Goal: Information Seeking & Learning: Learn about a topic

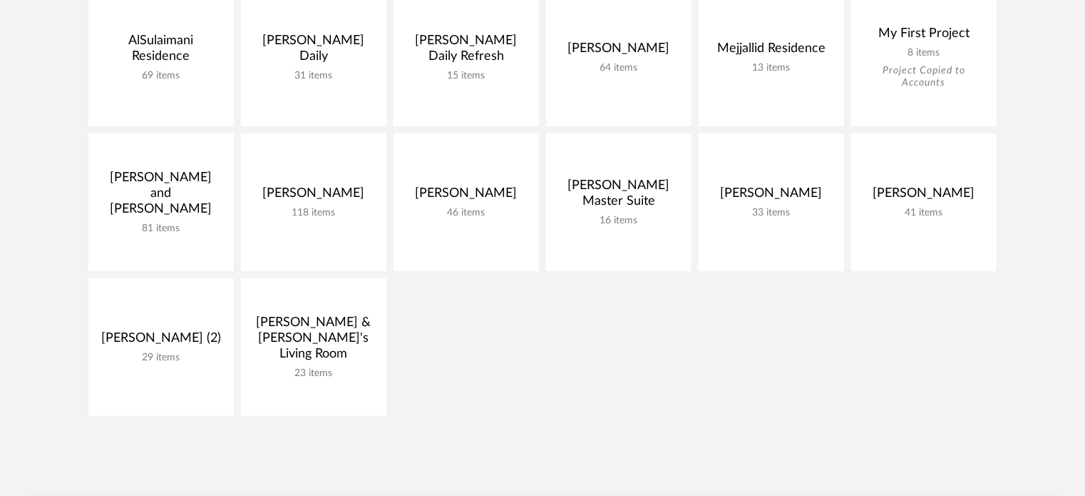
scroll to position [399, 0]
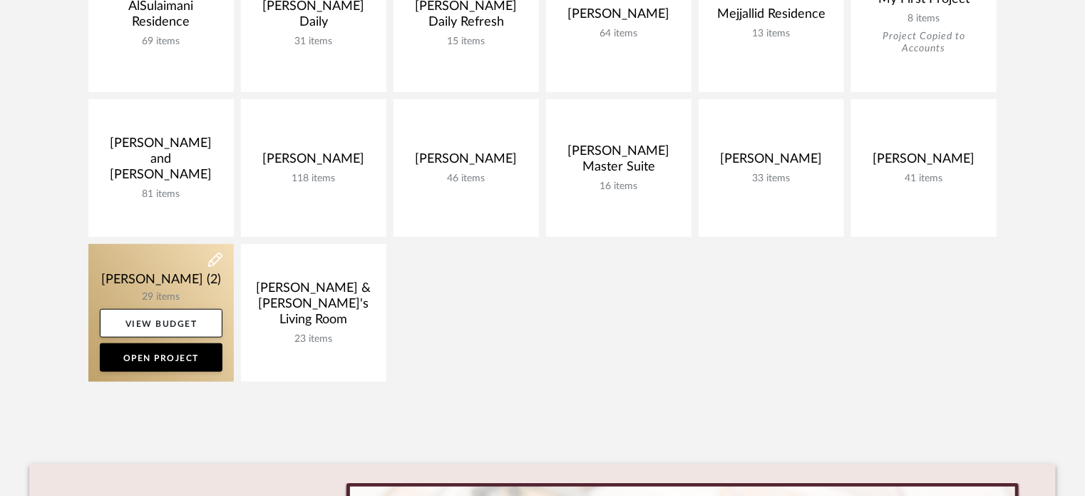
click at [180, 278] on link at bounding box center [160, 313] width 145 height 138
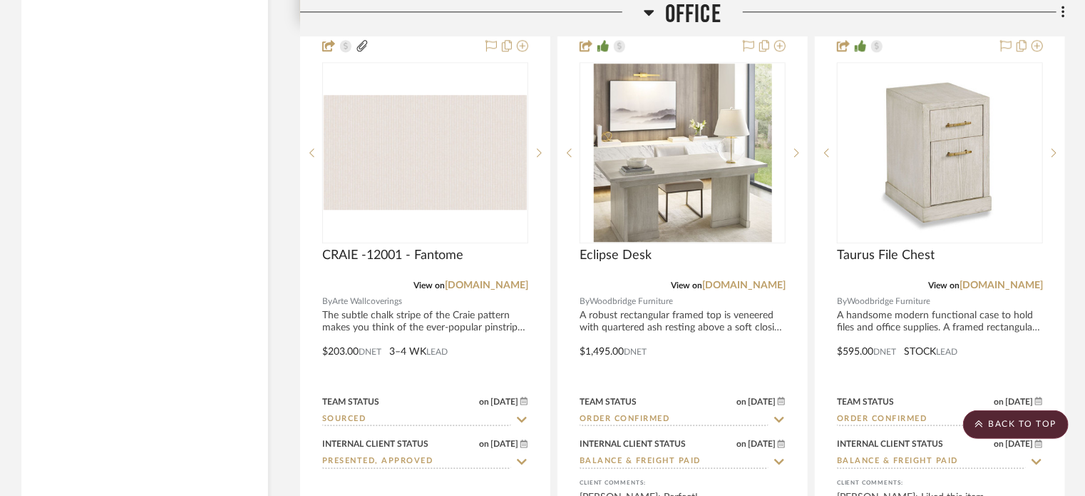
scroll to position [4564, 0]
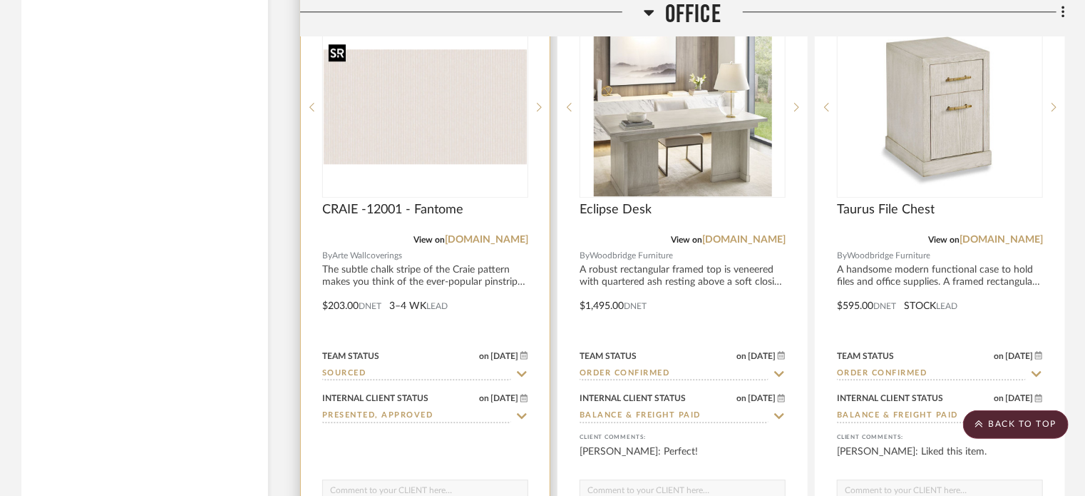
click at [0, 0] on img at bounding box center [0, 0] width 0 height 0
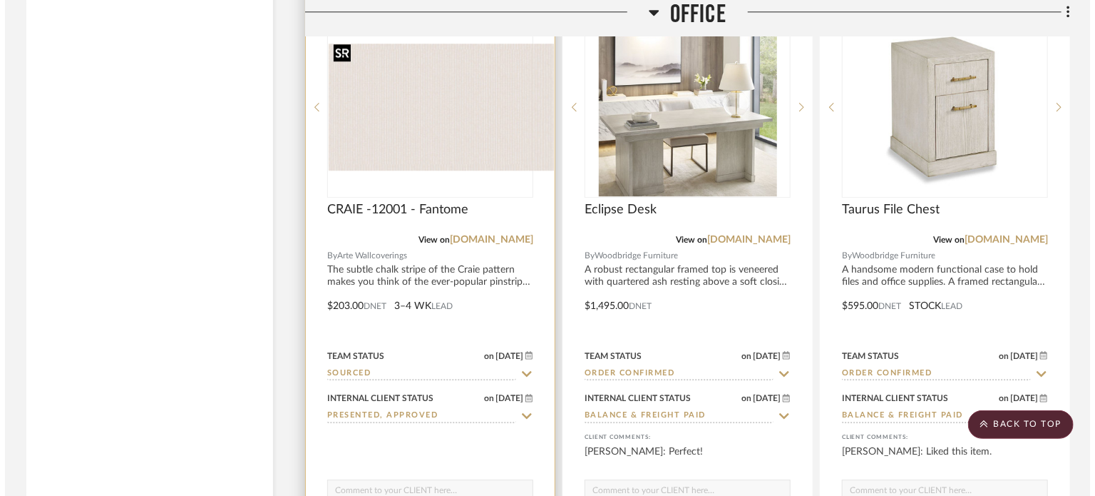
scroll to position [0, 0]
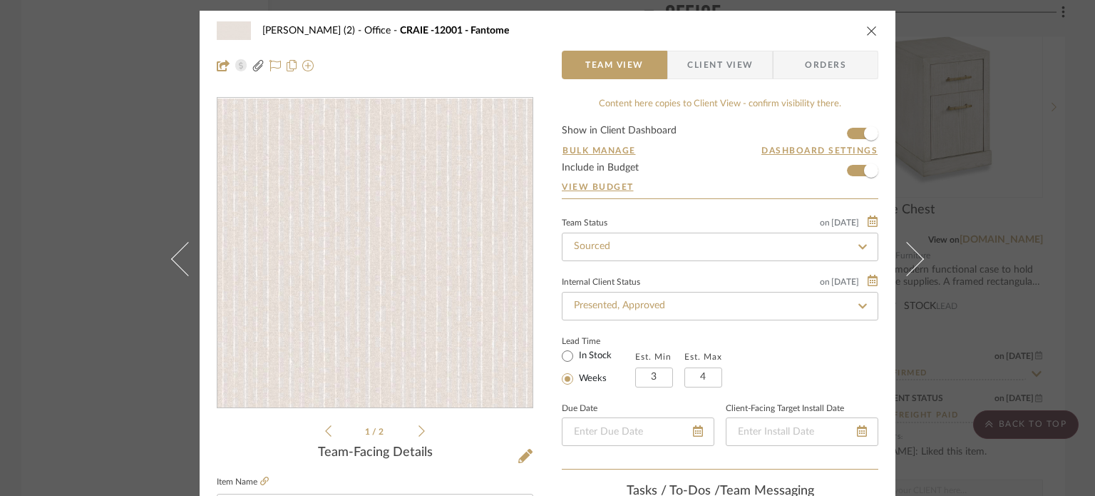
click at [492, 247] on img "0" at bounding box center [375, 254] width 315 height 178
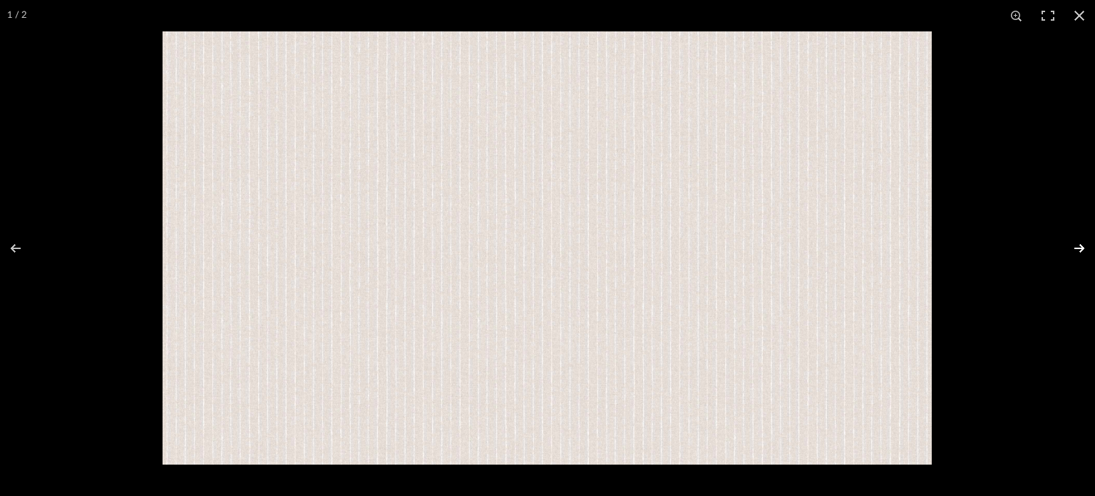
click at [1078, 244] on button at bounding box center [1071, 248] width 50 height 71
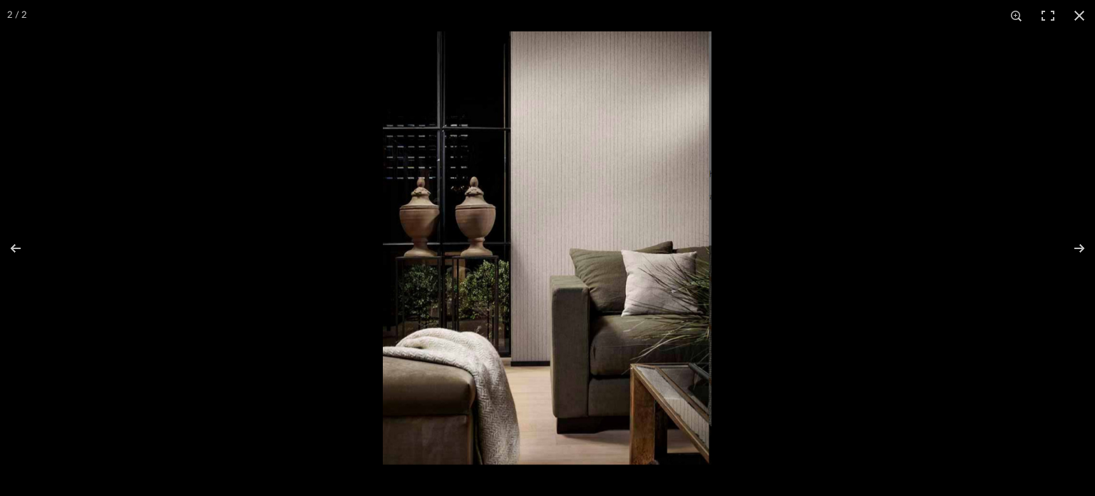
click at [620, 185] on img at bounding box center [547, 247] width 329 height 433
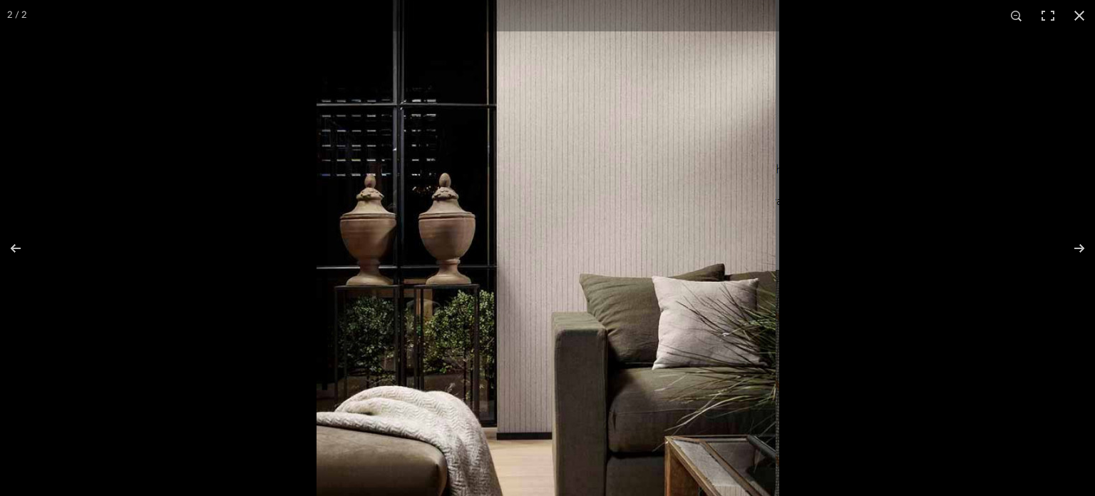
click at [620, 185] on img at bounding box center [548, 273] width 463 height 609
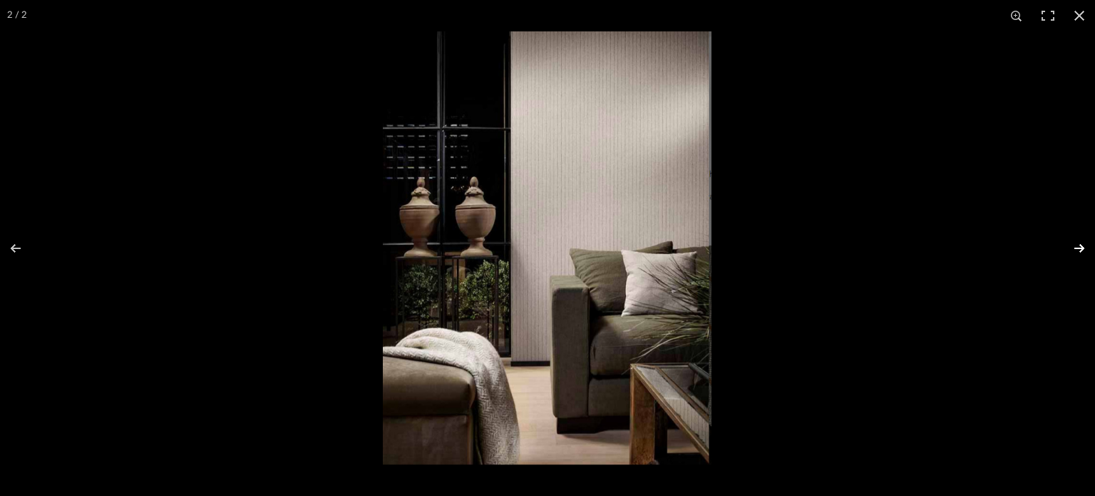
click at [1078, 245] on button at bounding box center [1071, 248] width 50 height 71
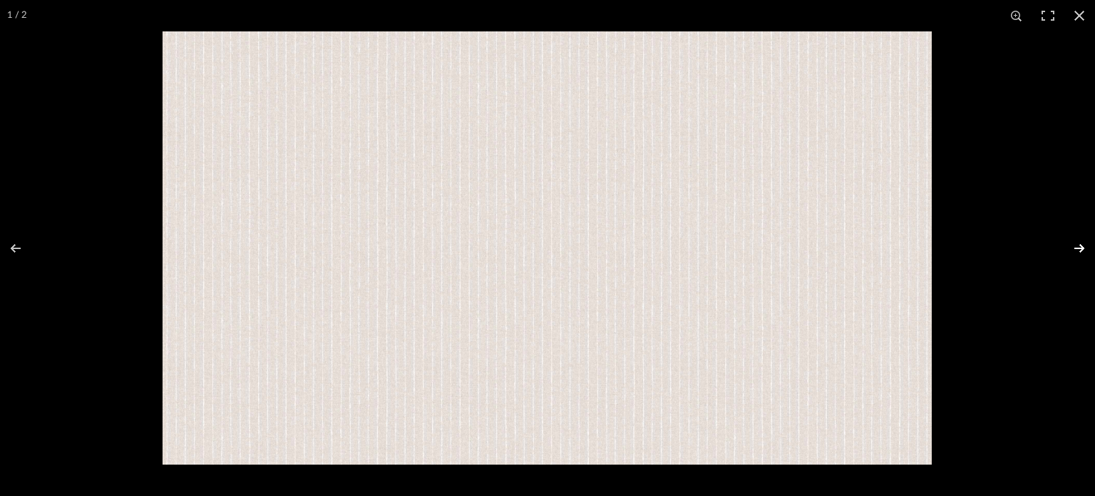
click at [1085, 252] on button at bounding box center [1071, 248] width 50 height 71
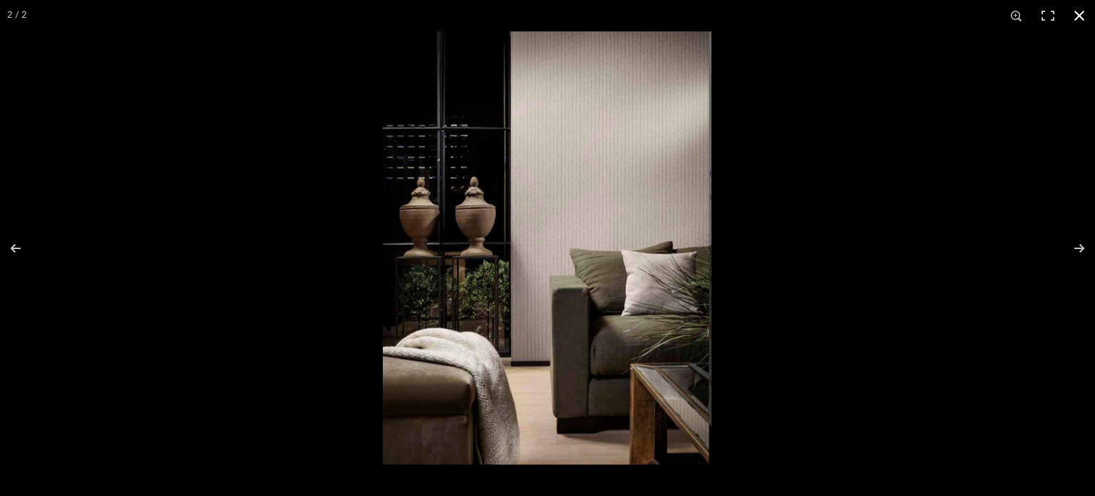
click at [896, 197] on div at bounding box center [930, 279] width 1095 height 496
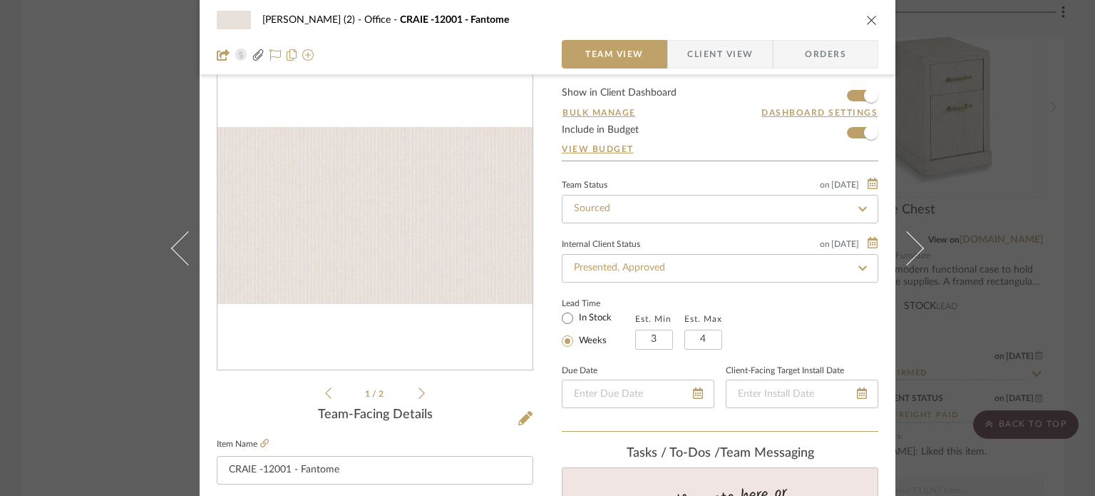
scroll to position [214, 0]
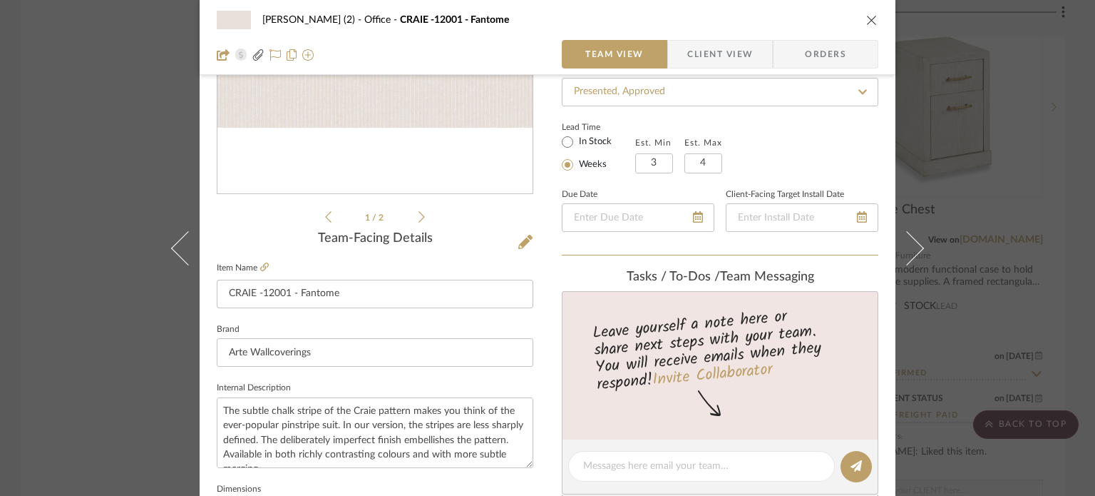
click at [66, 322] on div "[PERSON_NAME] (2) Office CRAIE -12001 - Fantome Team View Client View Orders 1 …" at bounding box center [547, 248] width 1095 height 496
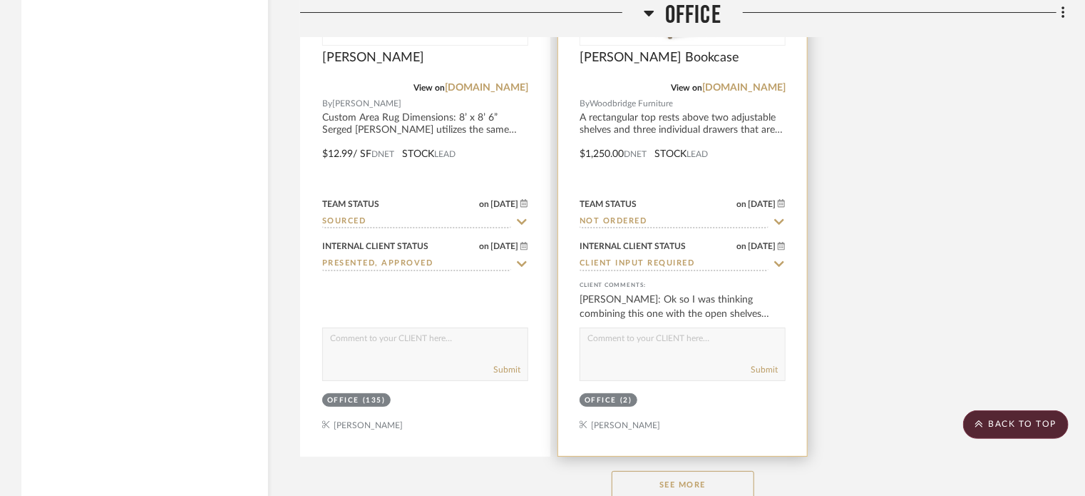
scroll to position [5563, 0]
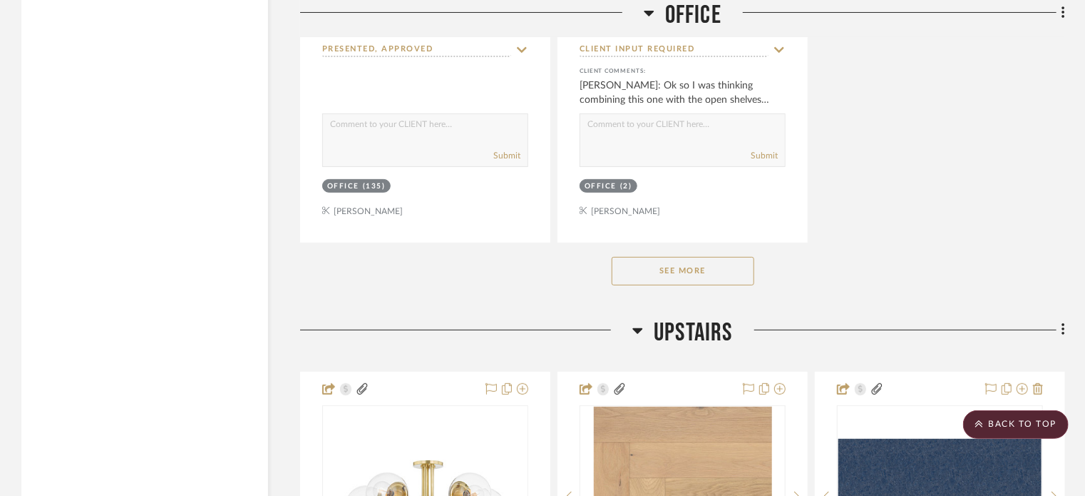
click at [710, 266] on button "See More" at bounding box center [683, 271] width 143 height 29
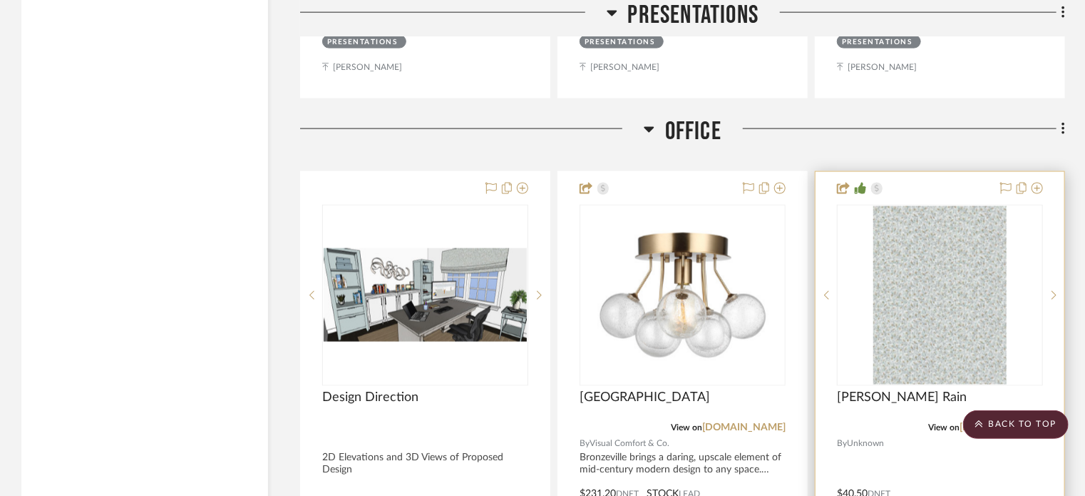
scroll to position [3923, 0]
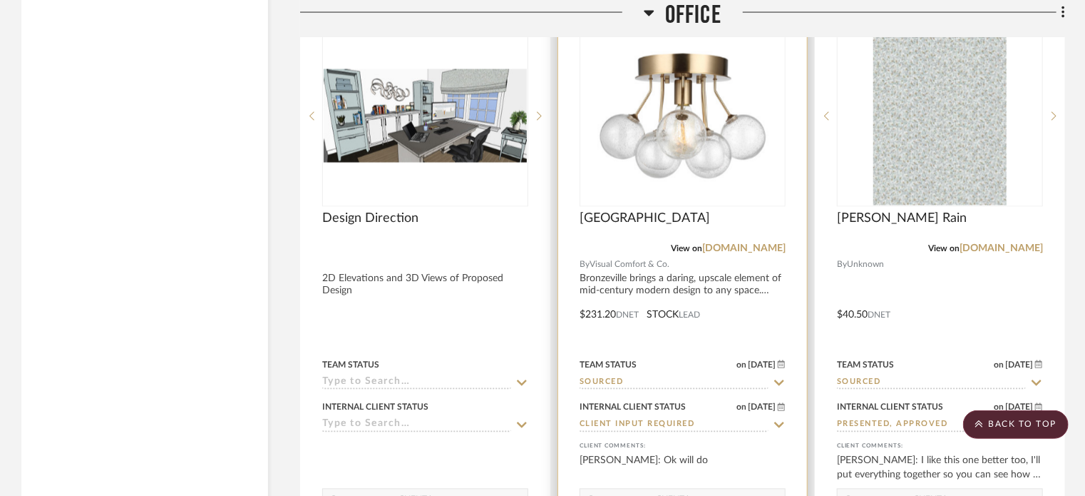
click at [693, 253] on div at bounding box center [682, 305] width 249 height 624
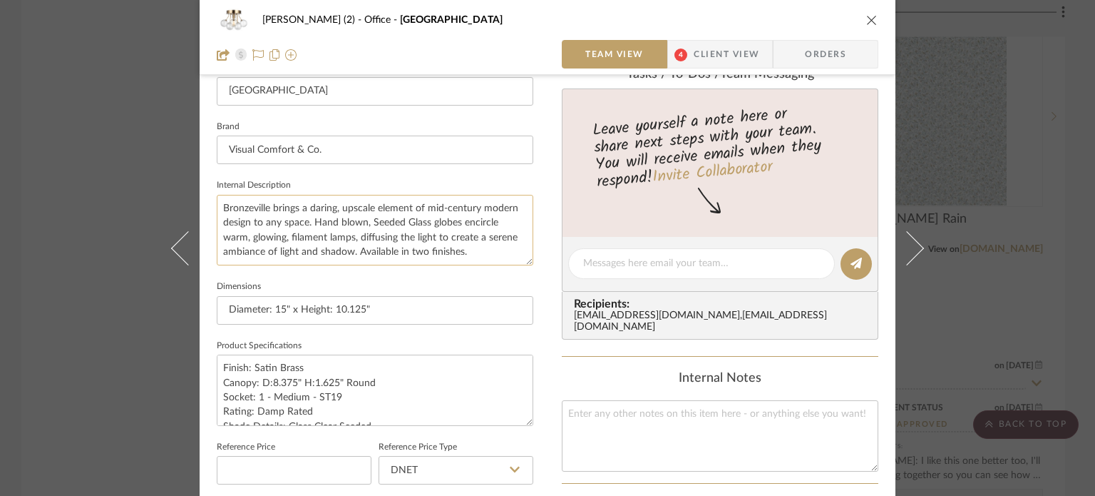
scroll to position [428, 0]
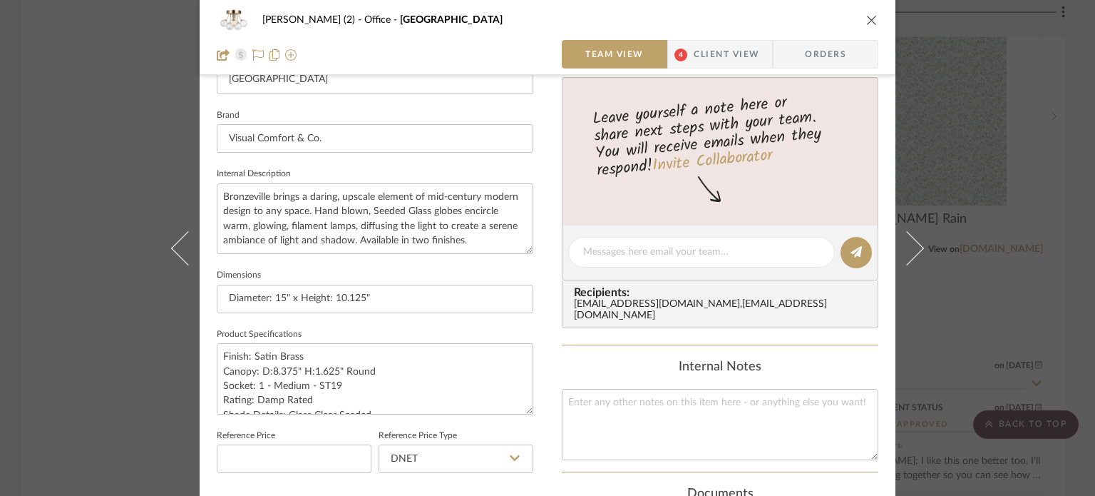
click at [121, 262] on div "[PERSON_NAME] (2) Office Bronzeville Team View 4 Client View Orders Team-Facing…" at bounding box center [547, 248] width 1095 height 496
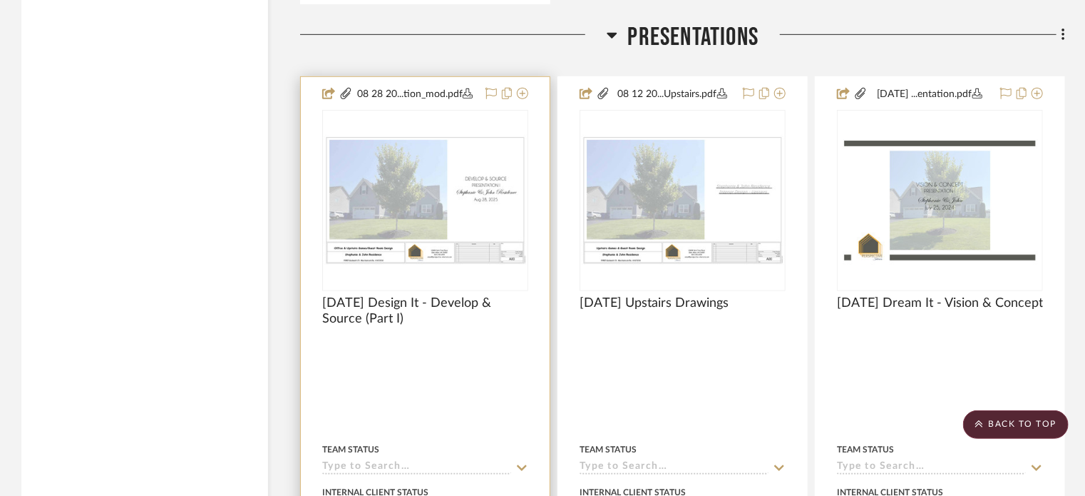
scroll to position [3138, 0]
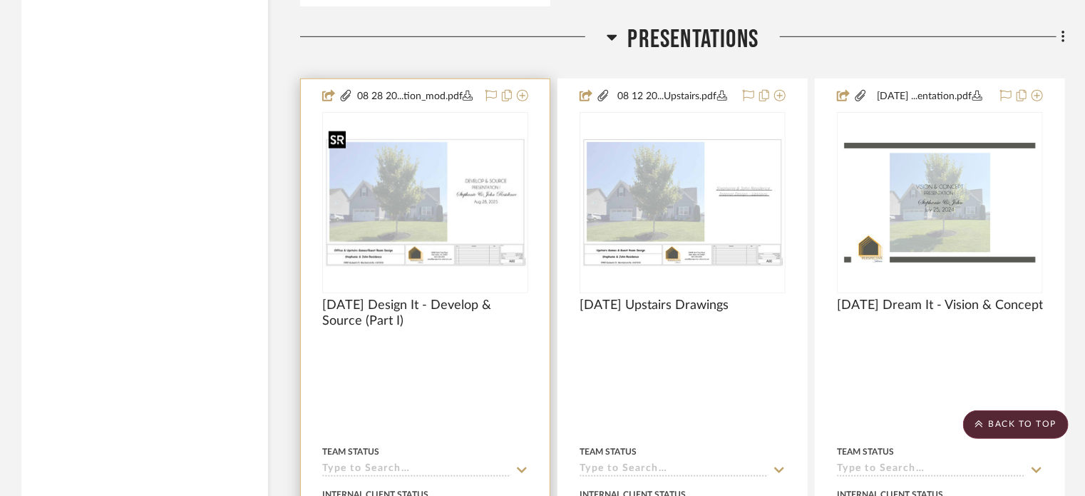
click at [473, 216] on img "0" at bounding box center [425, 202] width 203 height 131
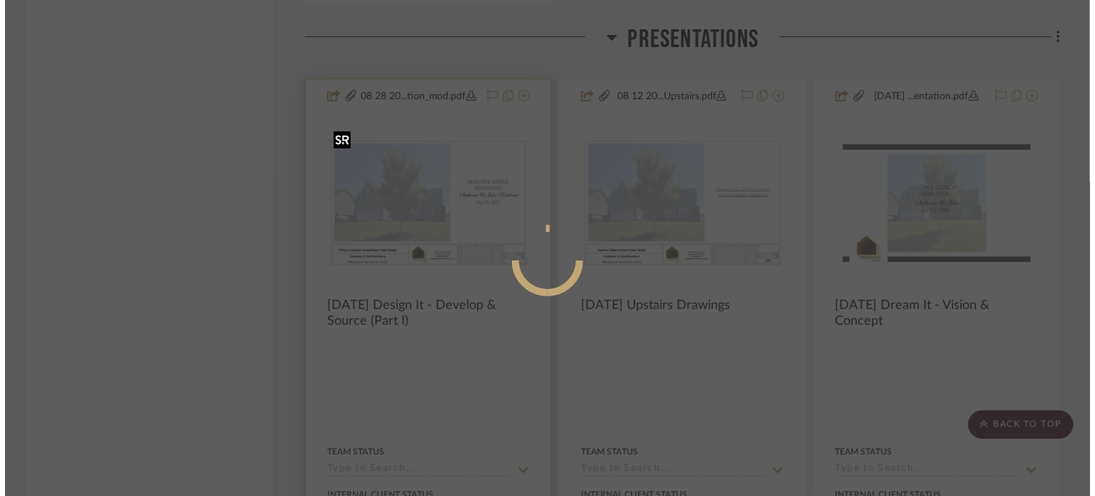
scroll to position [0, 0]
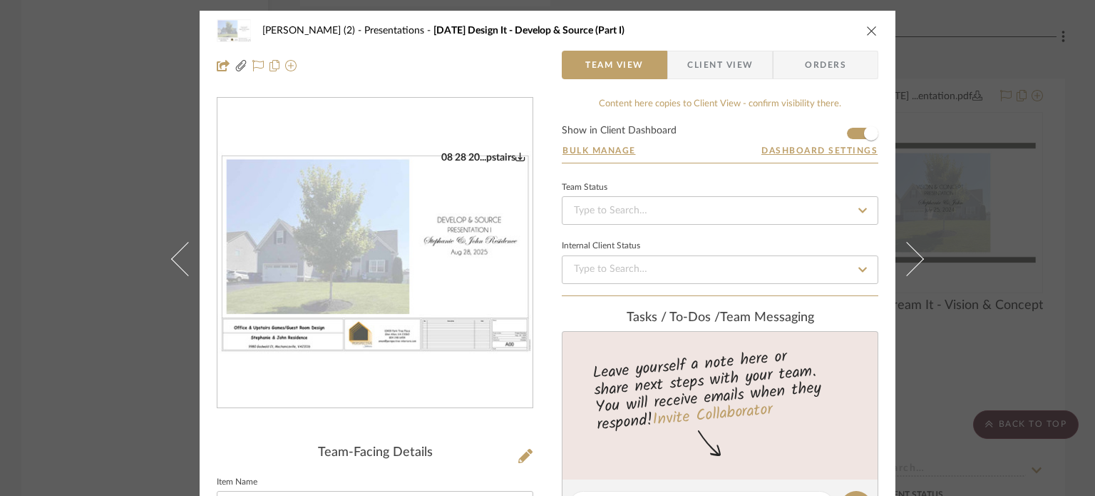
click at [386, 260] on img "0" at bounding box center [375, 253] width 315 height 204
click at [114, 204] on div "[PERSON_NAME] (2) Presentations [DATE] Design It - Develop & Source (Part I) Te…" at bounding box center [547, 248] width 1095 height 496
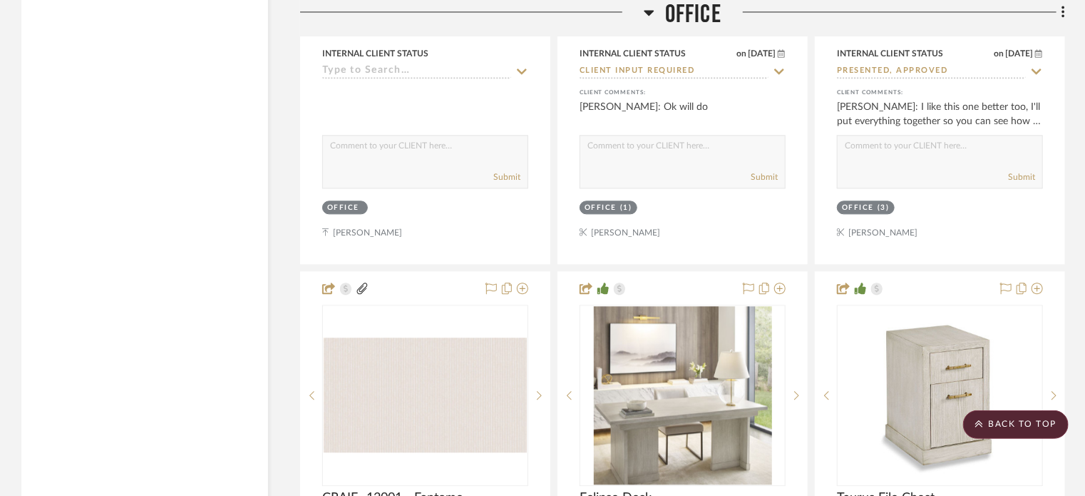
scroll to position [4350, 0]
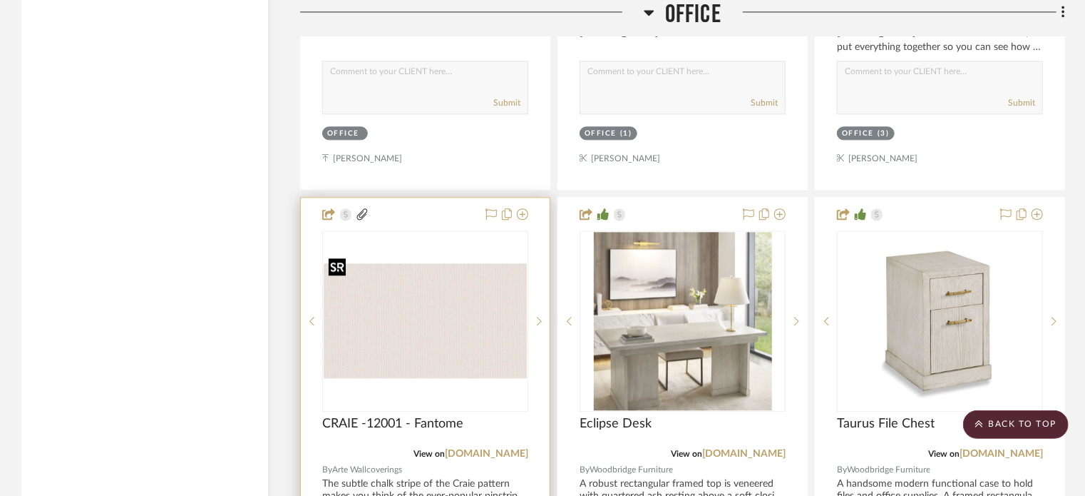
click at [399, 310] on img "0" at bounding box center [425, 320] width 203 height 114
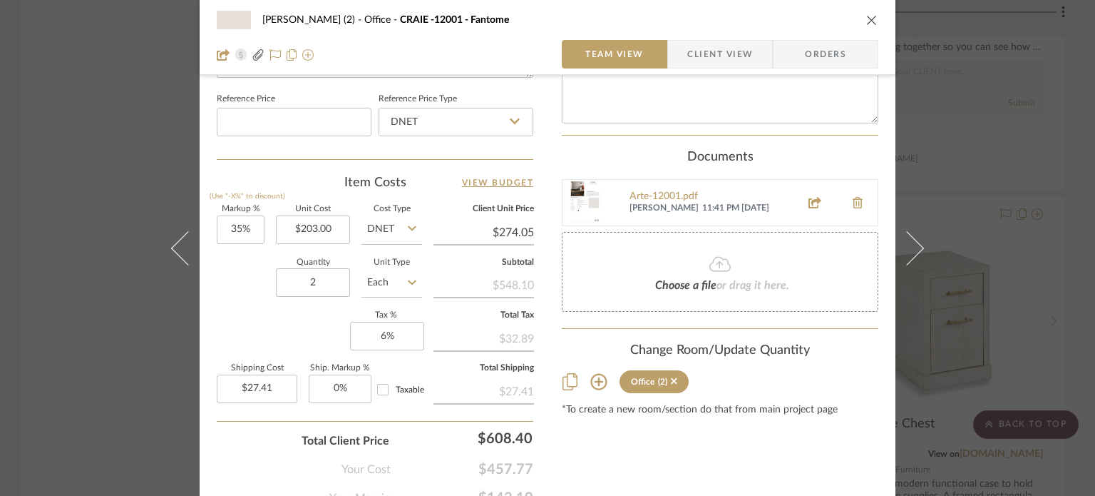
scroll to position [785, 0]
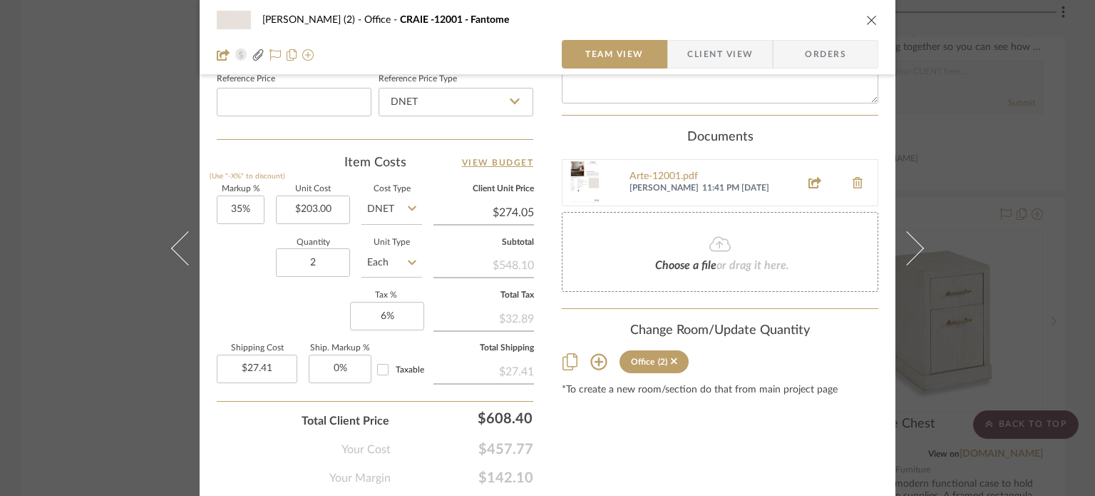
click at [978, 168] on div "[PERSON_NAME] (2) Office CRAIE -12001 - Fantome Team View Client View Orders 1 …" at bounding box center [547, 248] width 1095 height 496
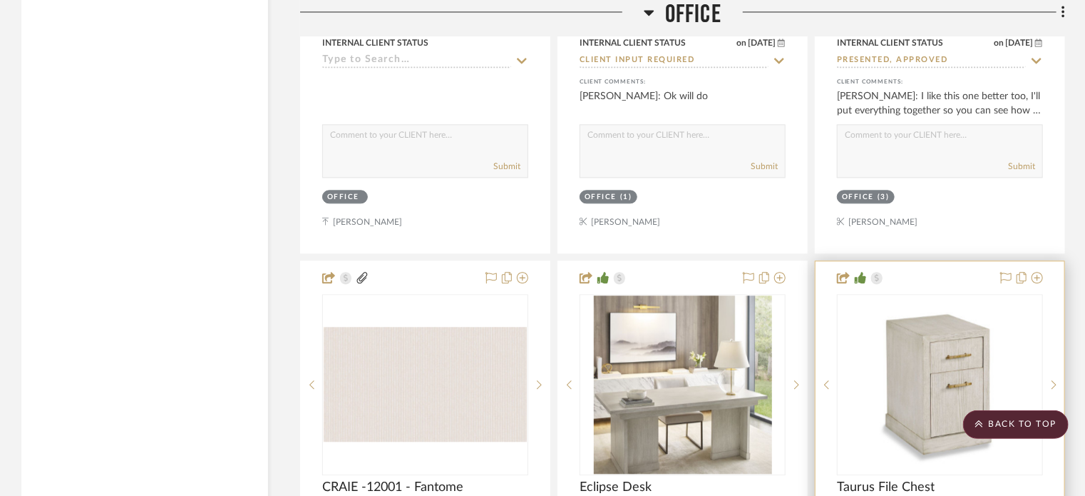
scroll to position [4279, 0]
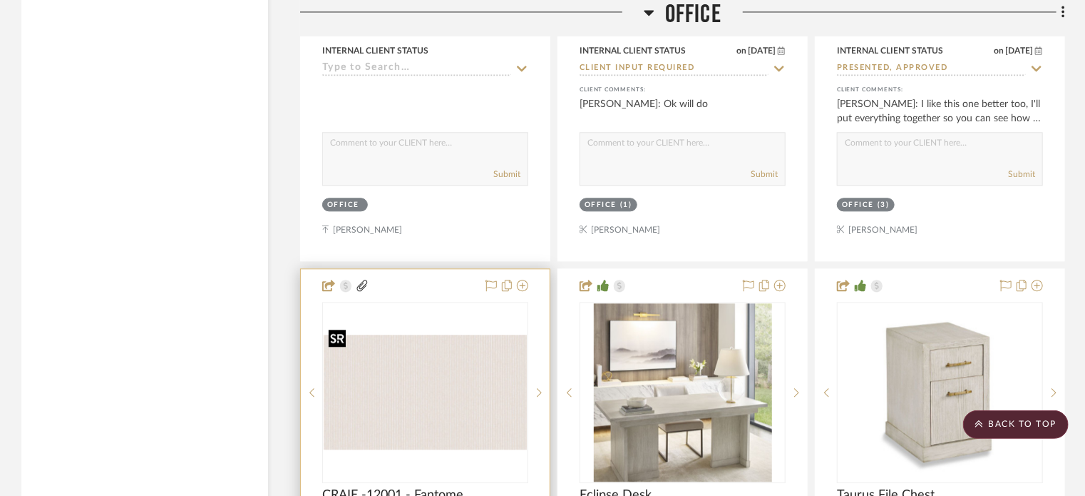
click at [414, 416] on img "0" at bounding box center [425, 391] width 203 height 114
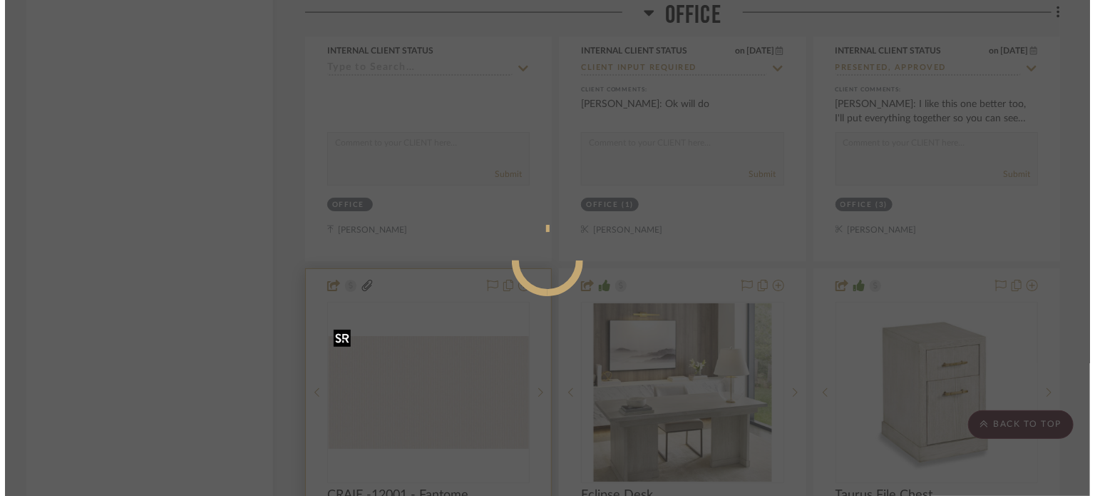
scroll to position [0, 0]
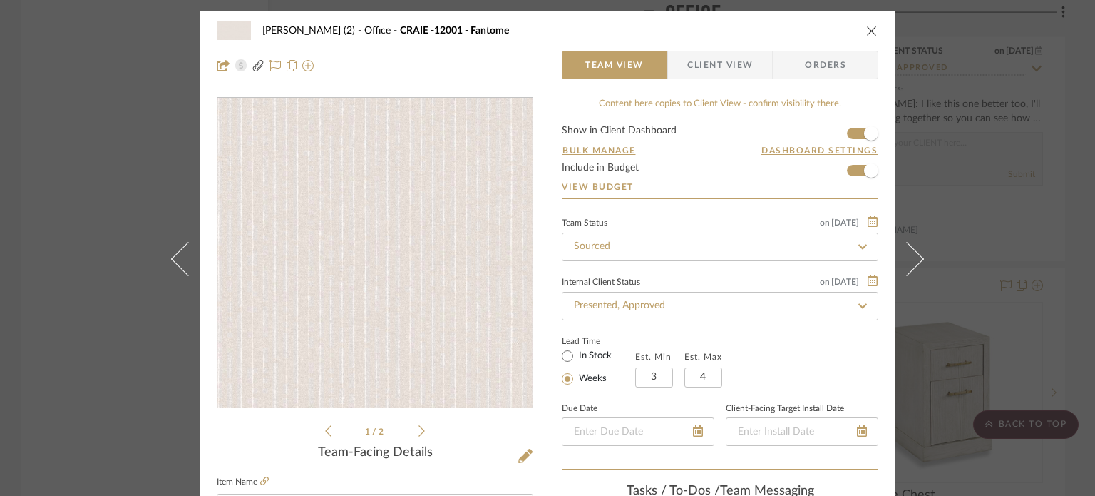
click at [413, 265] on img "0" at bounding box center [375, 254] width 315 height 178
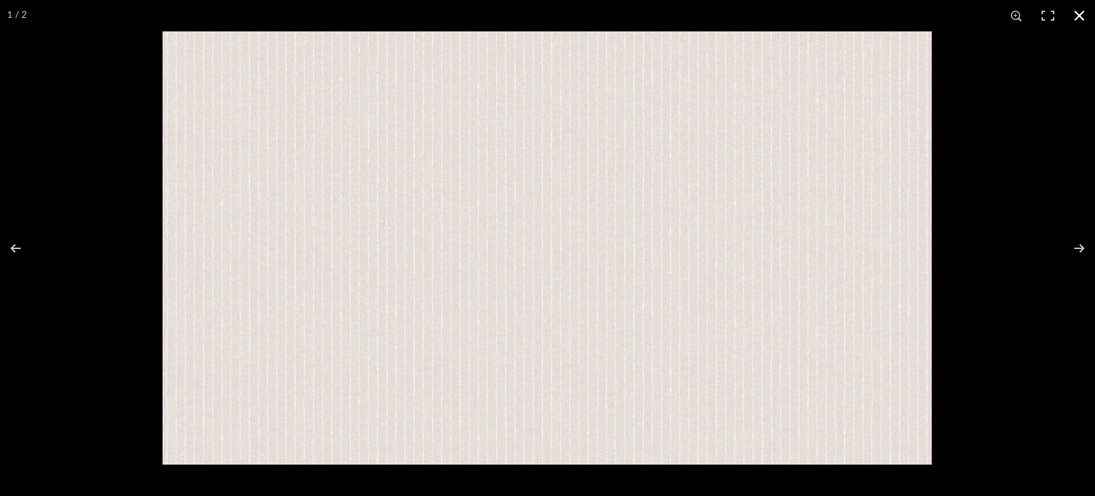
click at [103, 178] on div at bounding box center [547, 248] width 1095 height 496
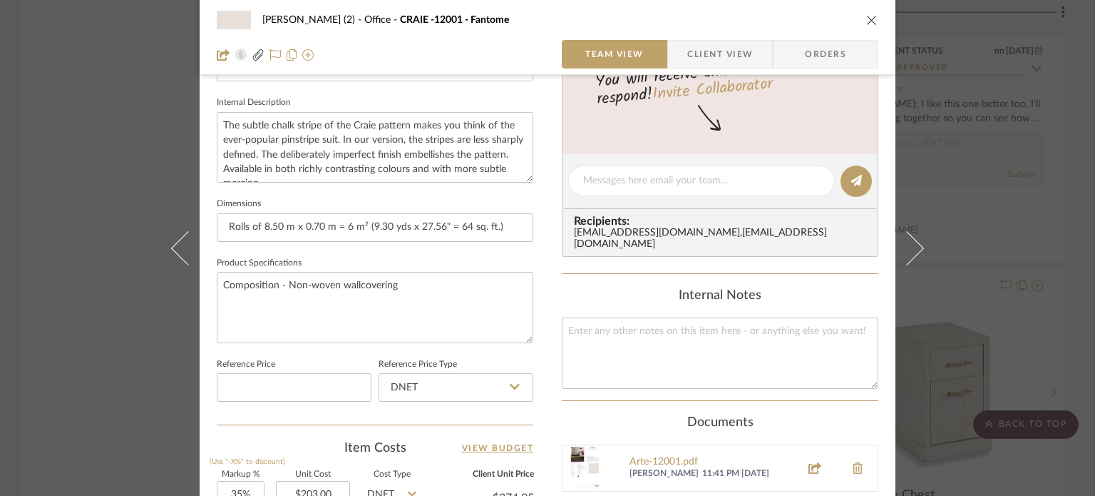
scroll to position [285, 0]
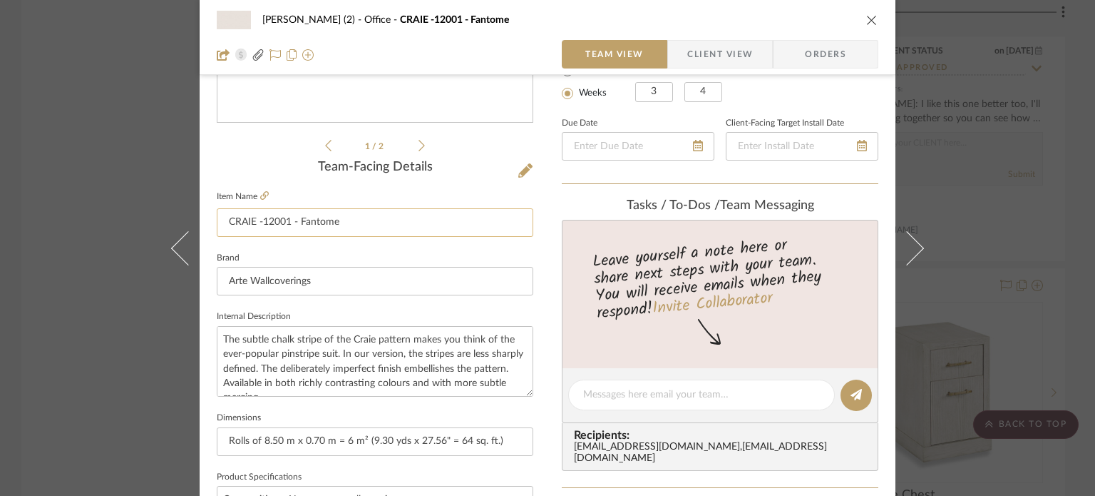
drag, startPoint x: 349, startPoint y: 222, endPoint x: 213, endPoint y: 220, distance: 136.2
click at [217, 220] on input "CRAIE -12001 - Fantome" at bounding box center [375, 222] width 317 height 29
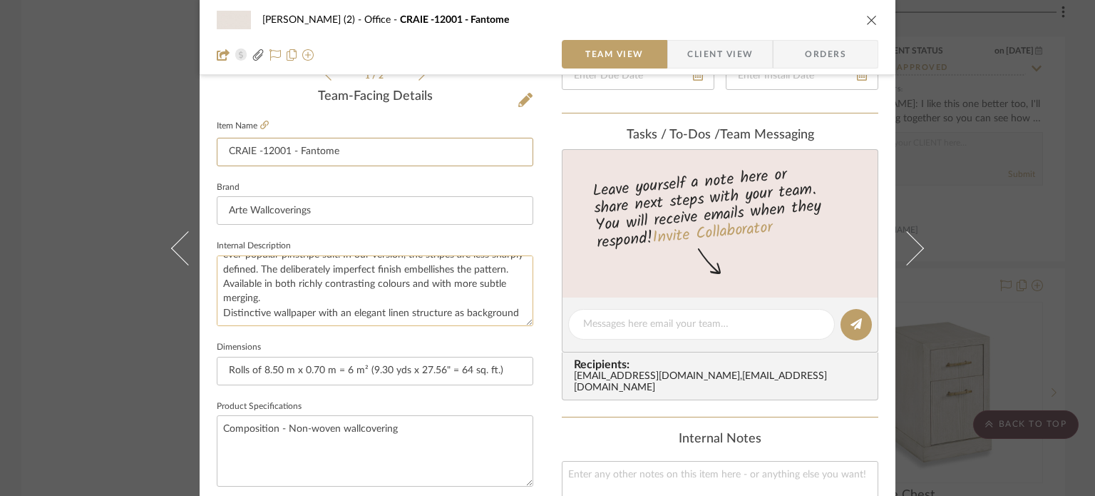
scroll to position [357, 0]
click at [959, 122] on div "[PERSON_NAME] (2) Office CRAIE -12001 - Fantome Team View Client View Orders 1 …" at bounding box center [547, 248] width 1095 height 496
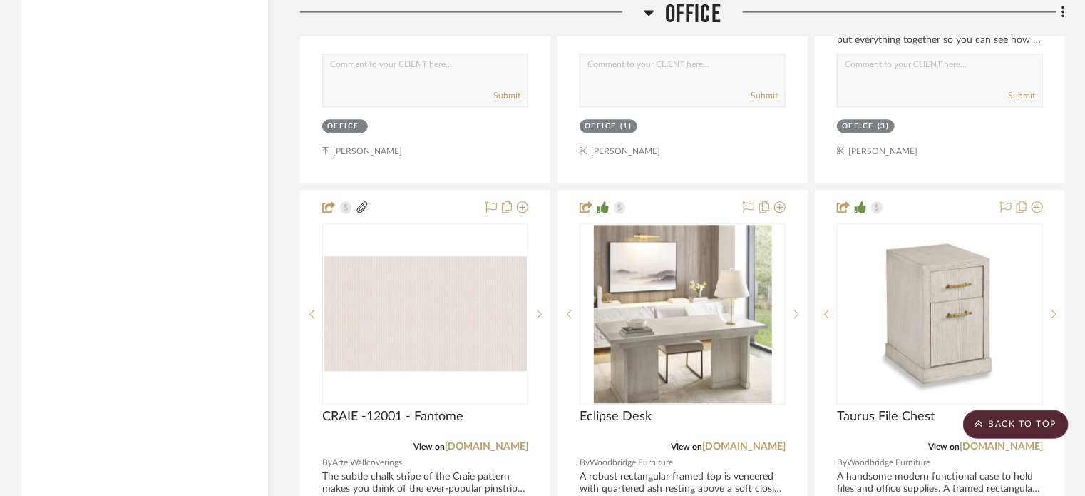
scroll to position [4350, 0]
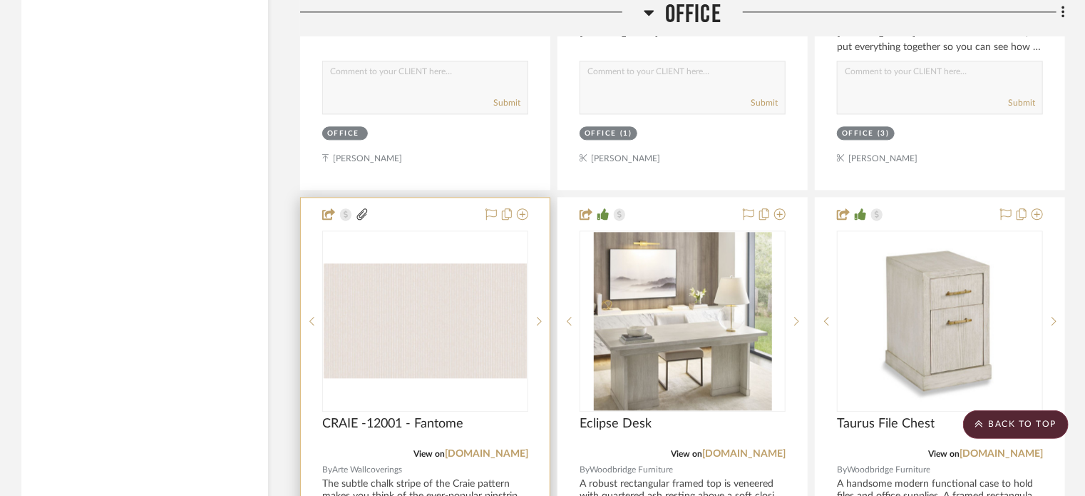
click at [394, 304] on img "0" at bounding box center [425, 320] width 203 height 114
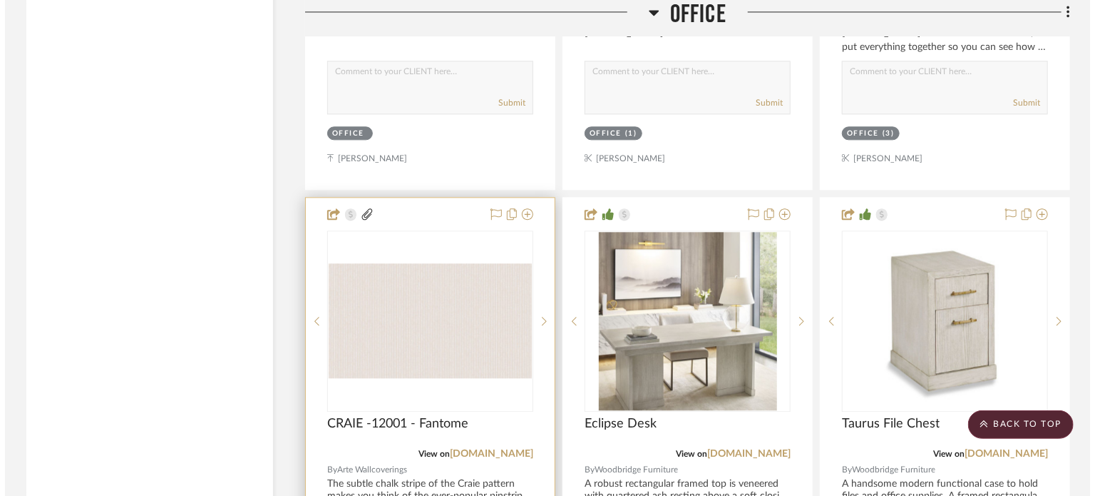
scroll to position [0, 0]
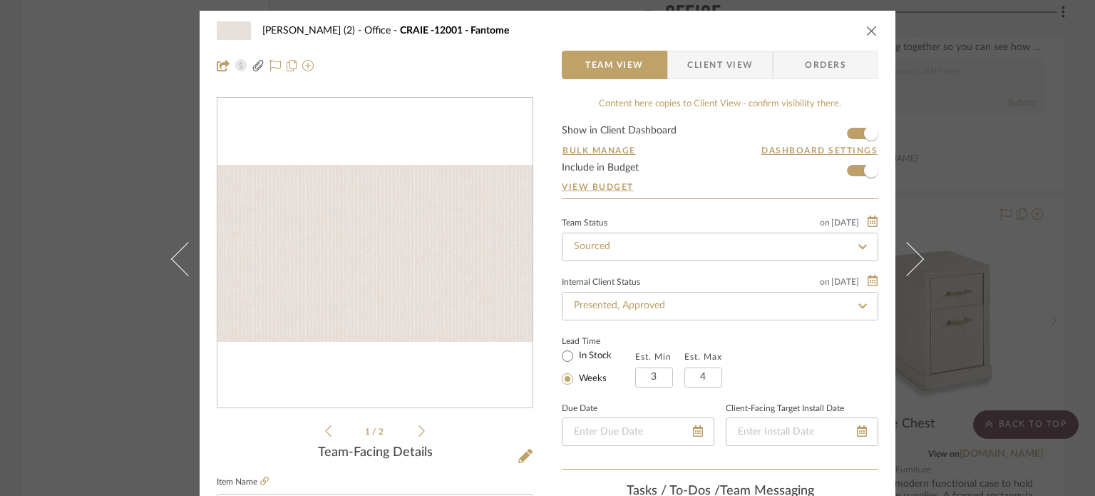
click at [394, 304] on img "0" at bounding box center [375, 254] width 315 height 178
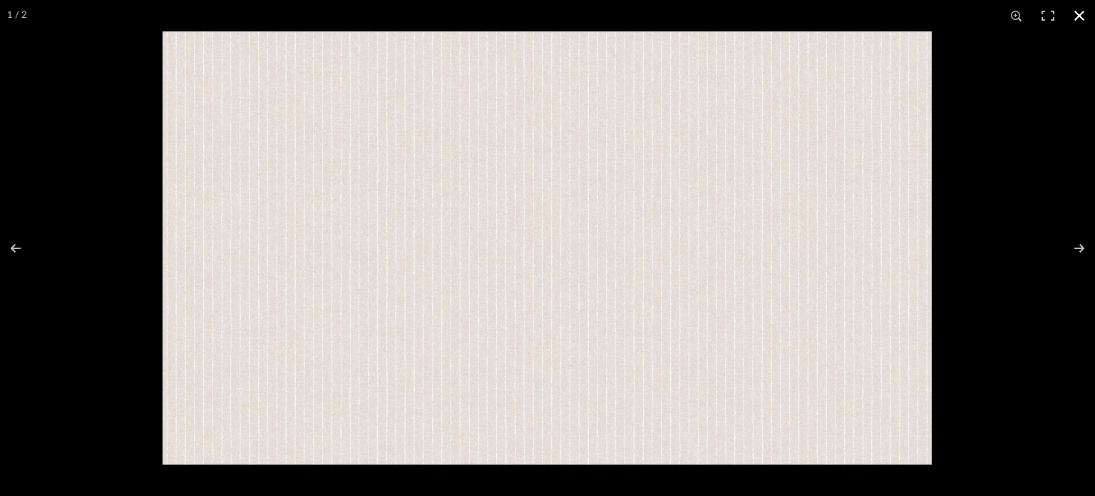
click at [60, 82] on div at bounding box center [547, 248] width 1095 height 496
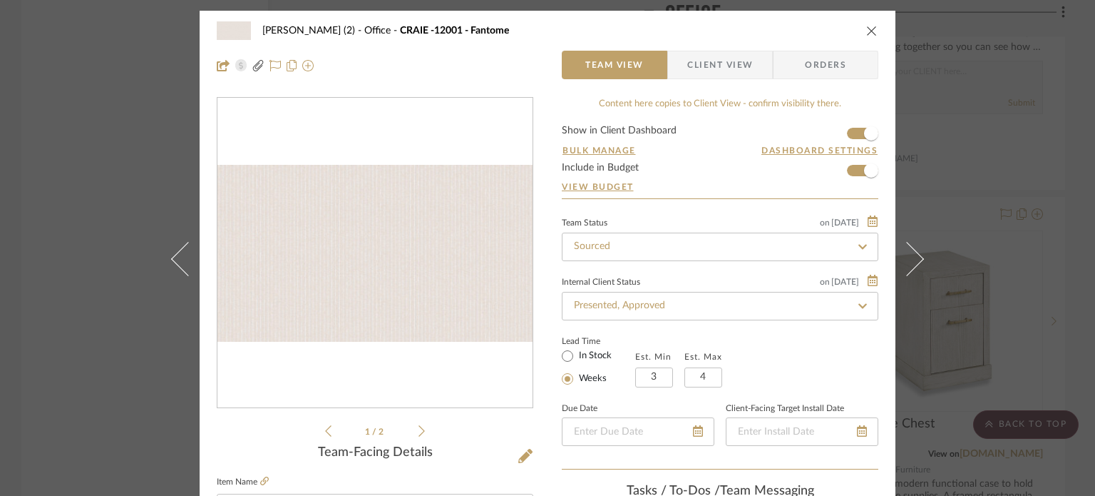
click at [58, 188] on div "[PERSON_NAME] (2) Office CRAIE -12001 - Fantome Team View Client View Orders 1 …" at bounding box center [547, 248] width 1095 height 496
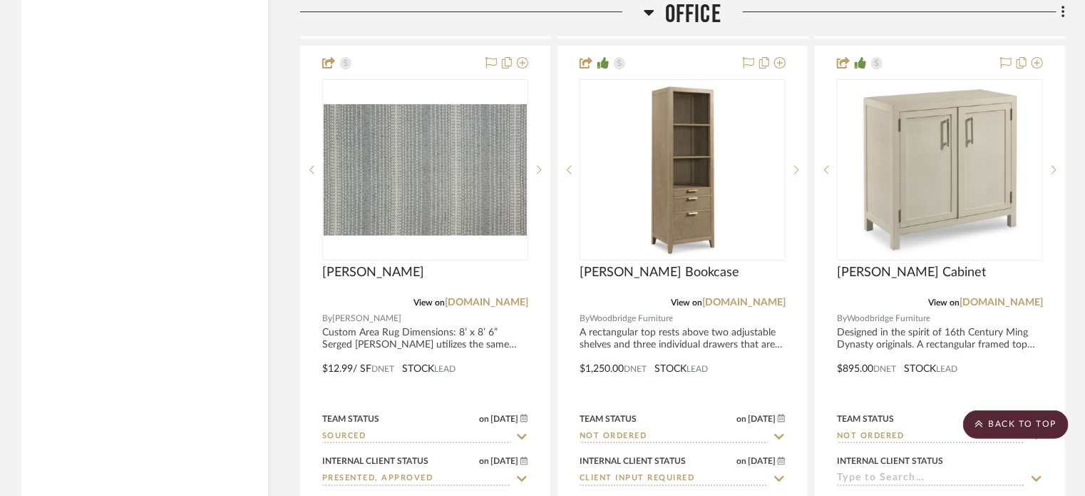
scroll to position [5135, 0]
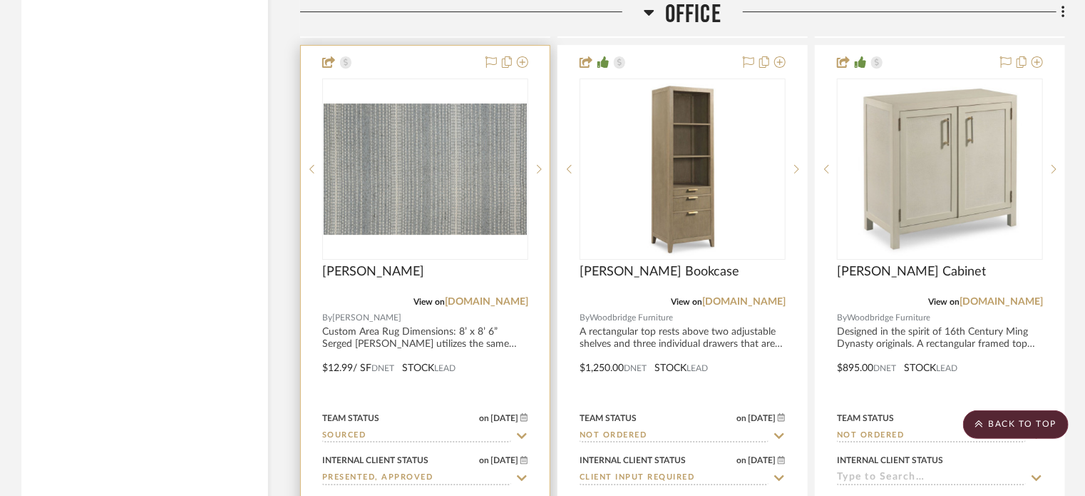
click at [402, 173] on img "0" at bounding box center [425, 168] width 203 height 131
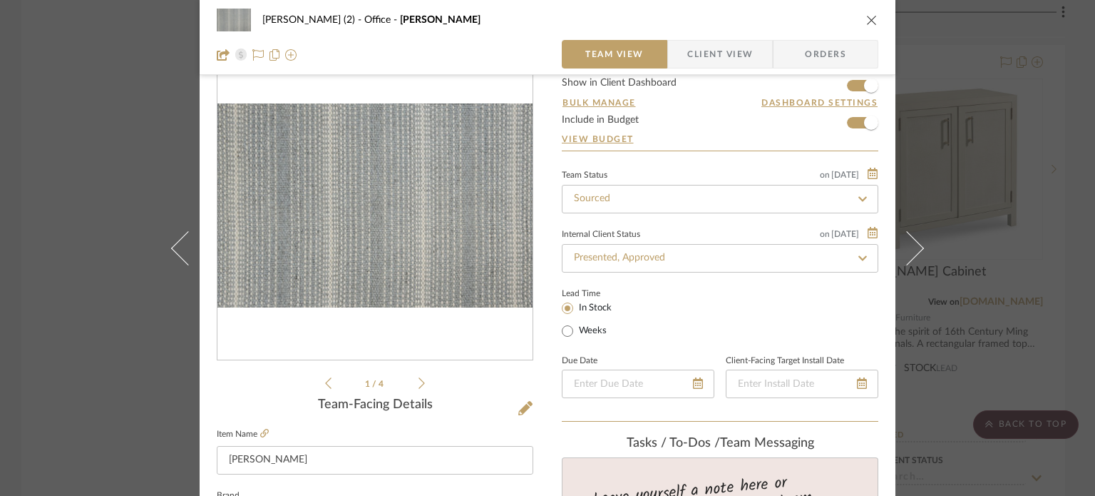
scroll to position [0, 0]
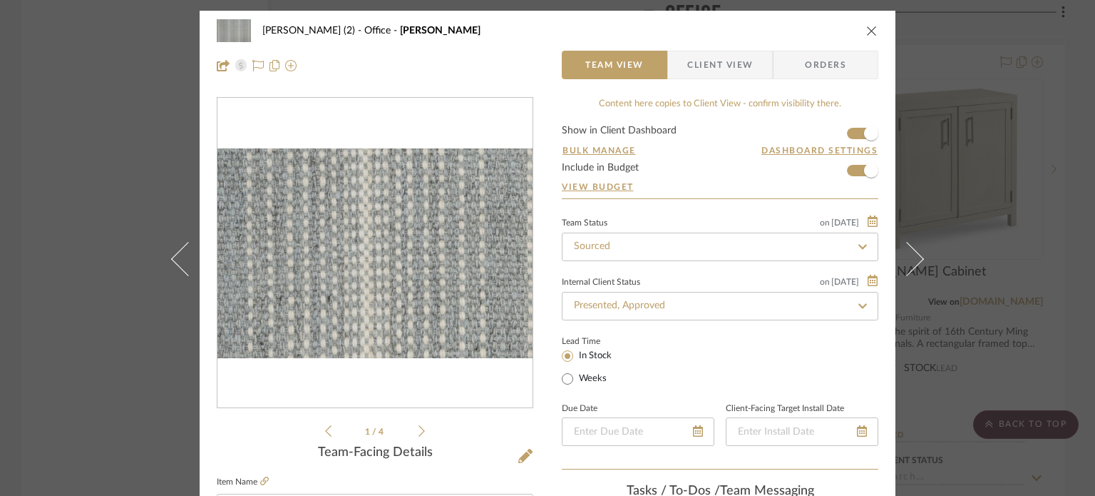
click at [329, 264] on img "0" at bounding box center [375, 253] width 315 height 204
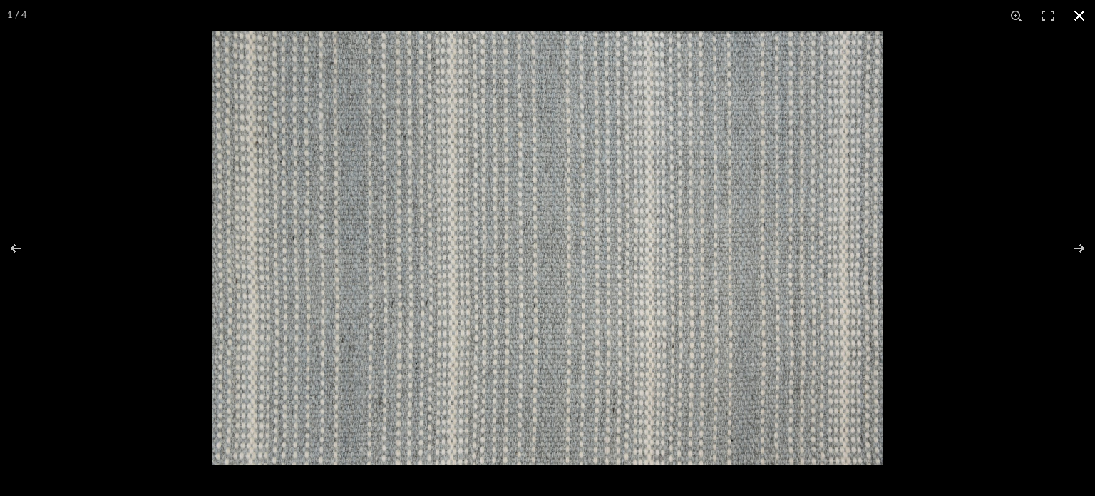
click at [939, 310] on div at bounding box center [760, 279] width 1095 height 496
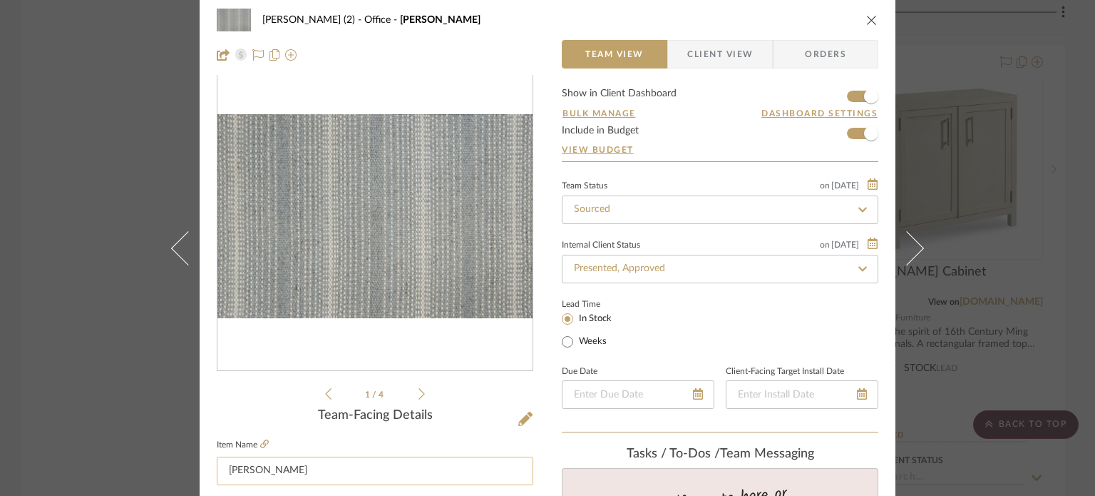
scroll to position [214, 0]
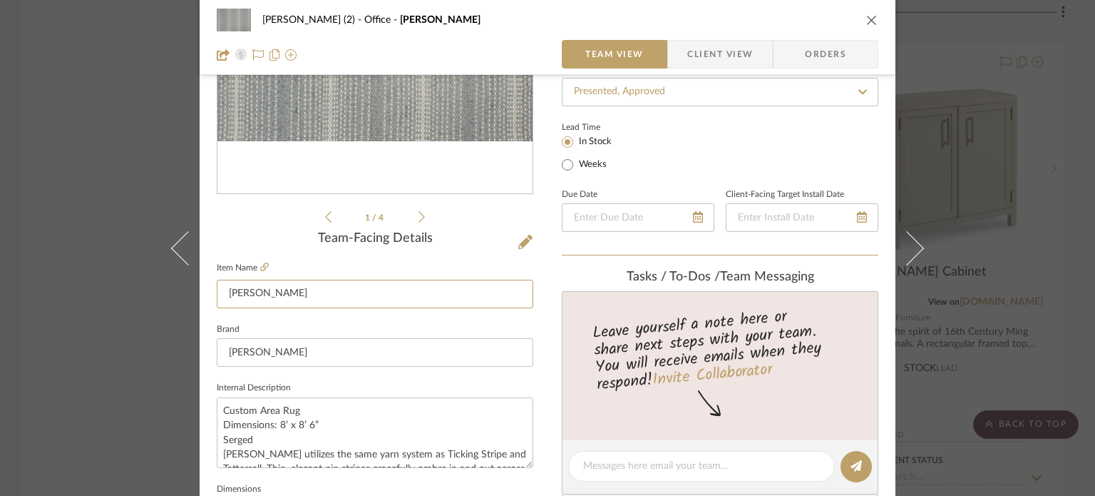
drag, startPoint x: 319, startPoint y: 297, endPoint x: 145, endPoint y: 296, distance: 173.3
click at [145, 296] on div "[PERSON_NAME] (2) Office [PERSON_NAME] Team View Client View Orders 1 / 4 Team-…" at bounding box center [547, 248] width 1095 height 496
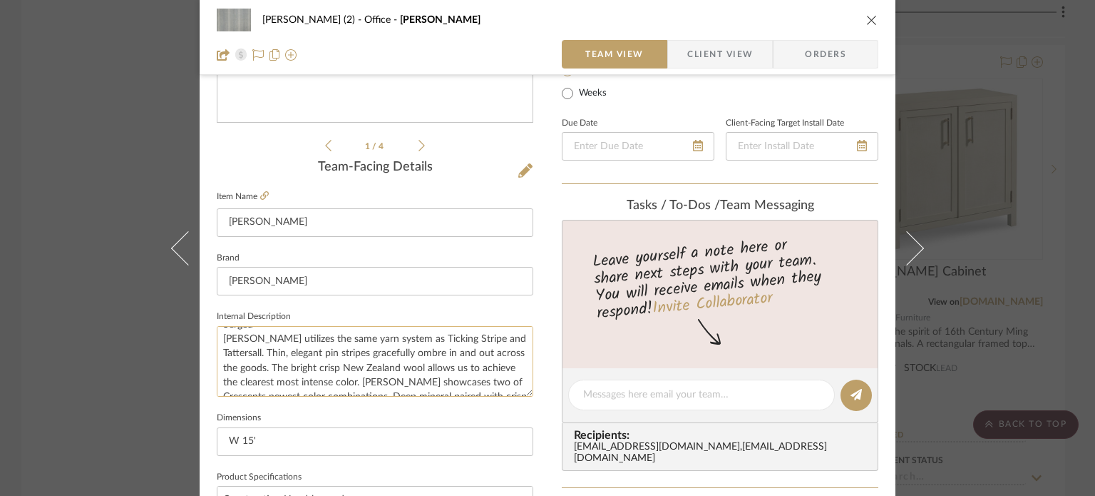
scroll to position [40, 0]
drag, startPoint x: 220, startPoint y: 336, endPoint x: 294, endPoint y: 373, distance: 82.3
click at [294, 373] on textarea "Custom Area Rug Dimensions: 8’ x 8’ 6” Serged [PERSON_NAME] utilizes the same y…" at bounding box center [375, 361] width 317 height 71
click at [42, 289] on div "[PERSON_NAME] (2) Office [PERSON_NAME] Team View Client View Orders 1 / 4 Team-…" at bounding box center [547, 248] width 1095 height 496
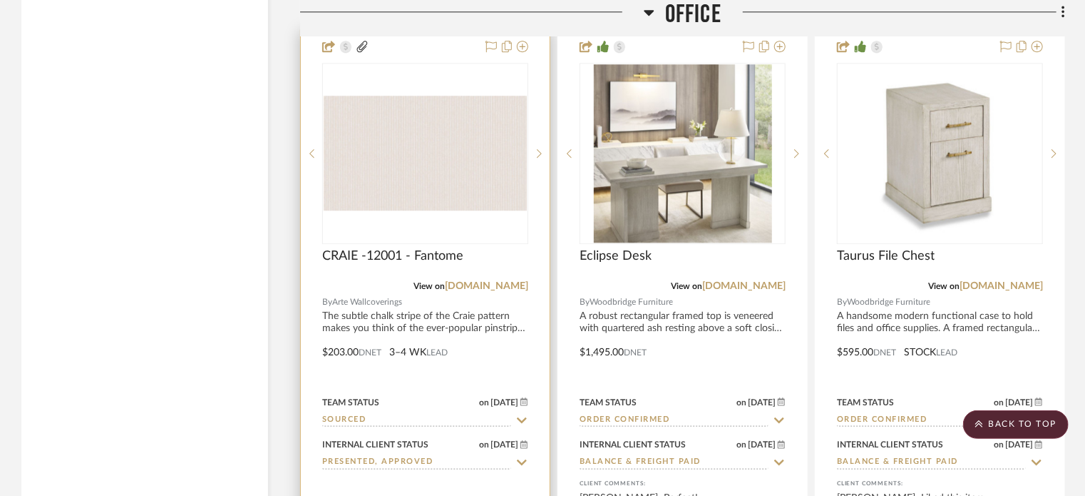
scroll to position [4564, 0]
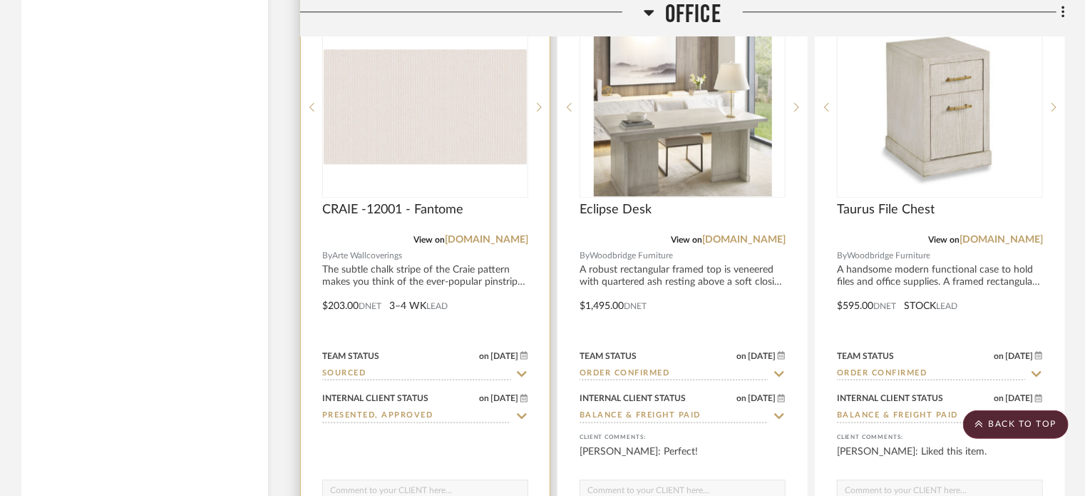
click at [479, 119] on img "0" at bounding box center [425, 106] width 203 height 114
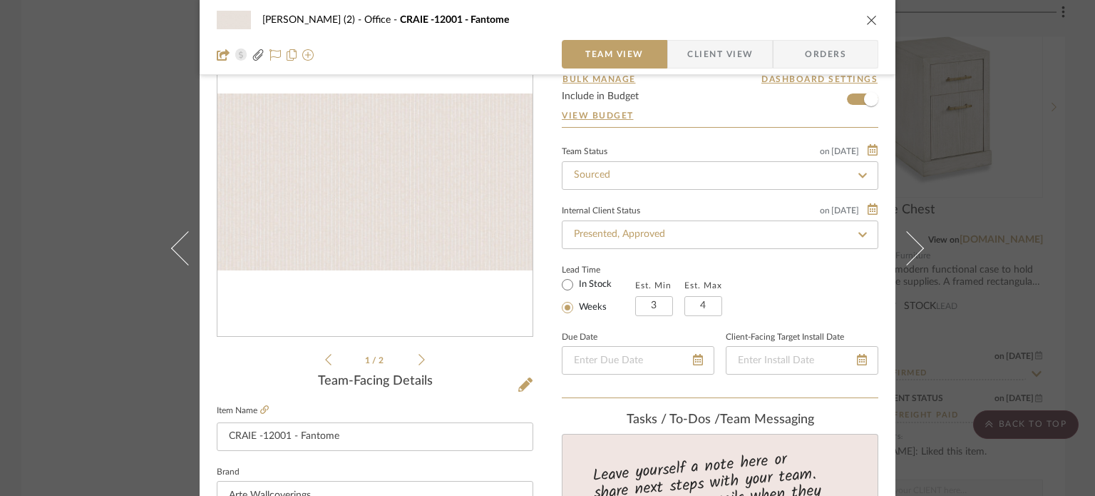
scroll to position [214, 0]
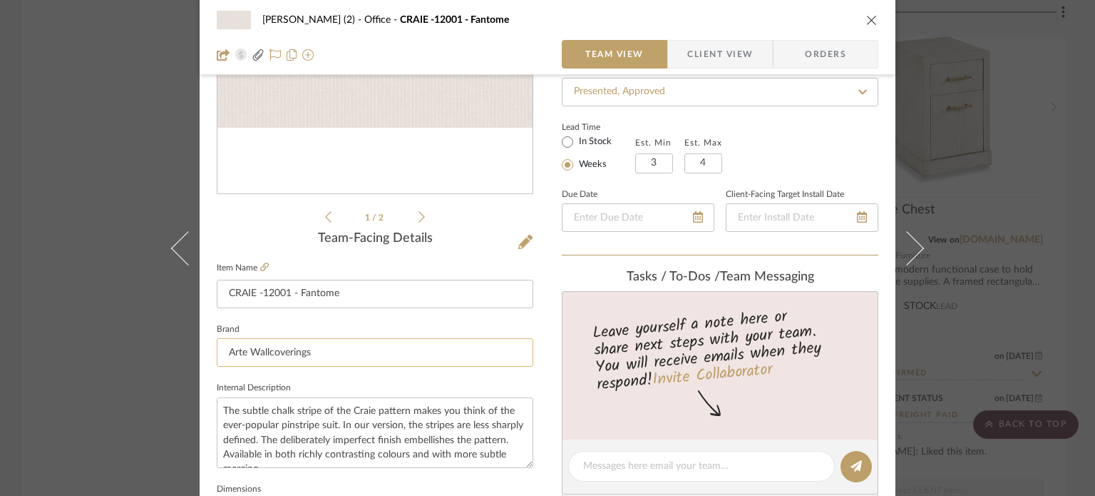
click at [305, 351] on input "Arte Wallcoverings" at bounding box center [375, 352] width 317 height 29
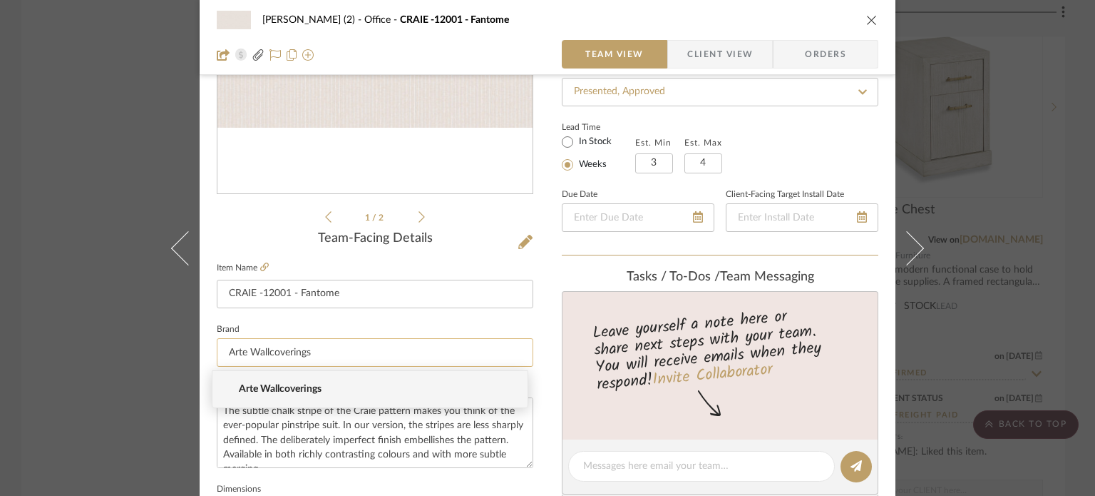
drag, startPoint x: 318, startPoint y: 354, endPoint x: 249, endPoint y: 359, distance: 69.3
click at [249, 359] on input "Arte Wallcoverings" at bounding box center [375, 352] width 317 height 29
click at [317, 351] on input "Arte Wallcoverings" at bounding box center [375, 352] width 317 height 29
drag, startPoint x: 311, startPoint y: 351, endPoint x: 210, endPoint y: 356, distance: 101.4
click at [210, 356] on div "[PERSON_NAME] (2) Office CRAIE -12001 - Fantome Team View Client View Orders 1 …" at bounding box center [548, 455] width 696 height 1317
